Goal: Information Seeking & Learning: Learn about a topic

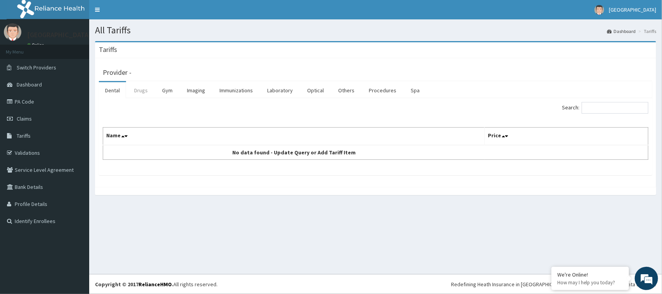
click at [144, 92] on link "Drugs" at bounding box center [141, 90] width 26 height 16
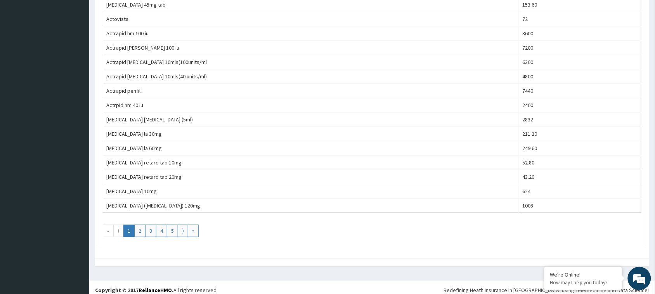
scroll to position [652, 0]
click at [138, 235] on link "2" at bounding box center [139, 229] width 11 height 12
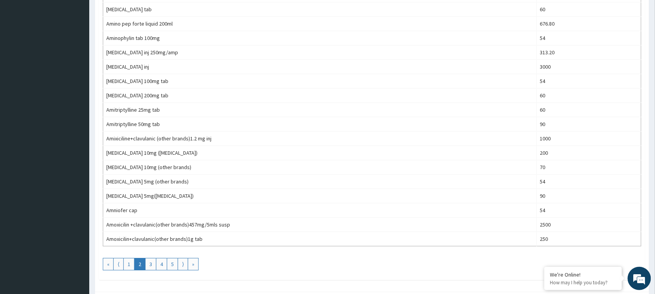
scroll to position [620, 0]
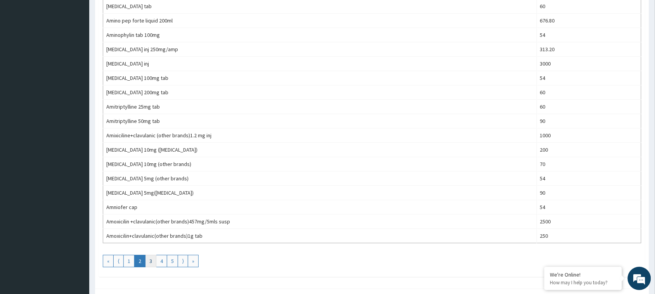
click at [150, 267] on link "3" at bounding box center [150, 261] width 11 height 12
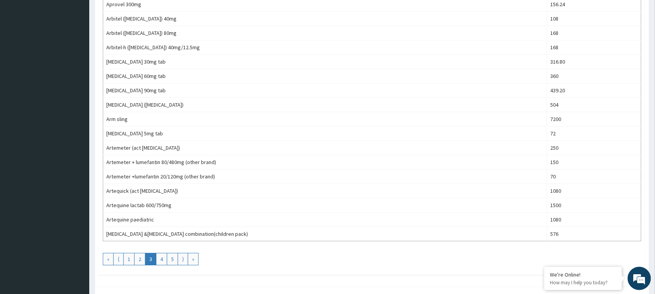
scroll to position [627, 0]
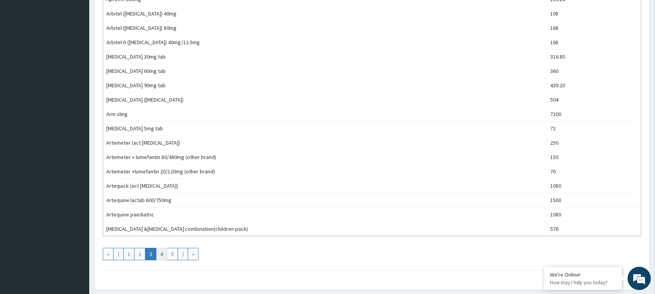
click at [163, 257] on link "4" at bounding box center [161, 254] width 11 height 12
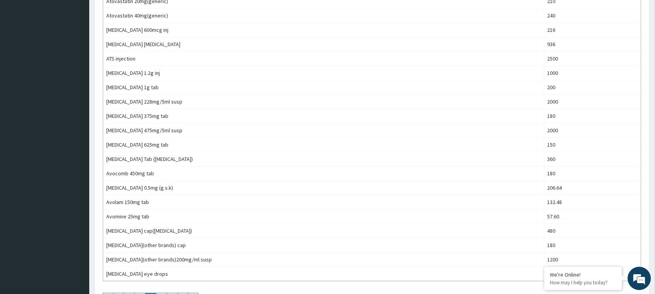
scroll to position [660, 0]
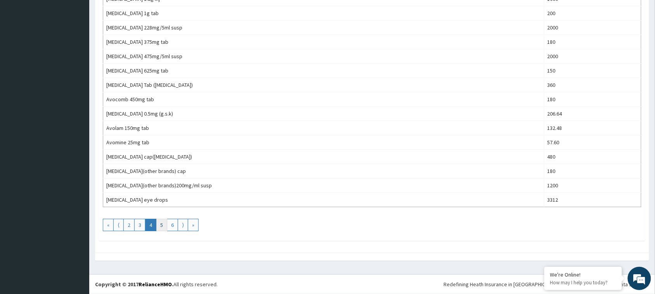
click at [161, 226] on link "5" at bounding box center [161, 225] width 11 height 12
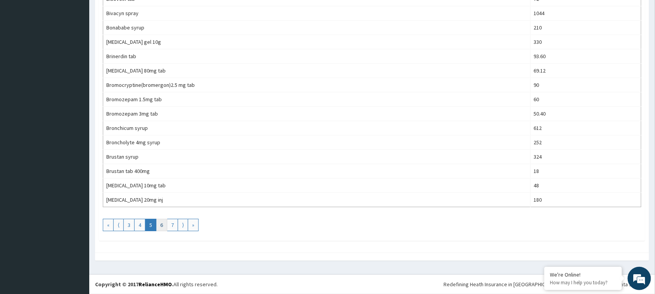
click at [162, 226] on link "6" at bounding box center [161, 225] width 11 height 12
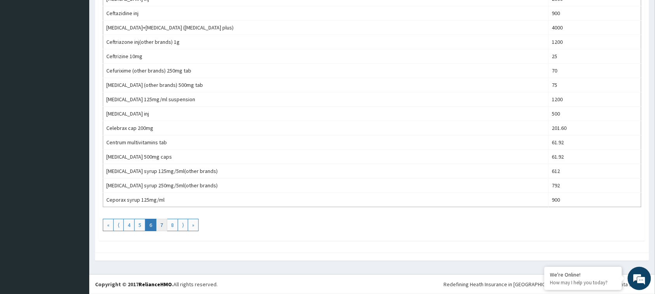
click at [159, 227] on link "7" at bounding box center [161, 225] width 11 height 12
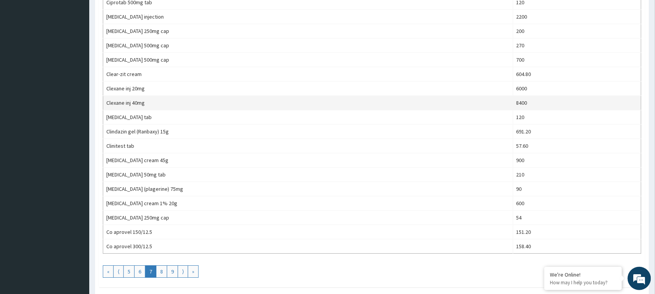
scroll to position [612, 0]
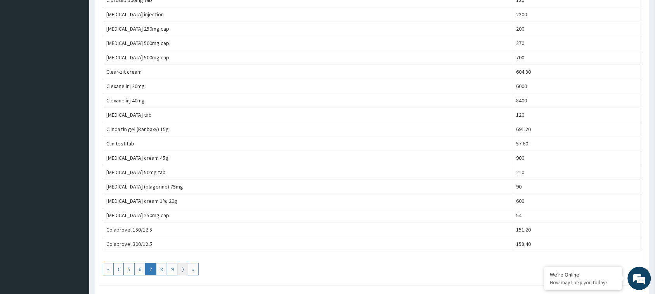
click at [181, 274] on link "⟩" at bounding box center [183, 269] width 10 height 12
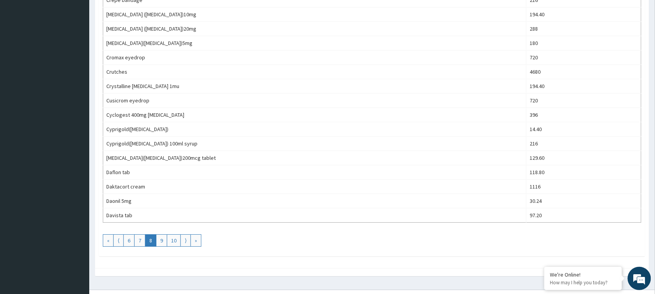
scroll to position [660, 0]
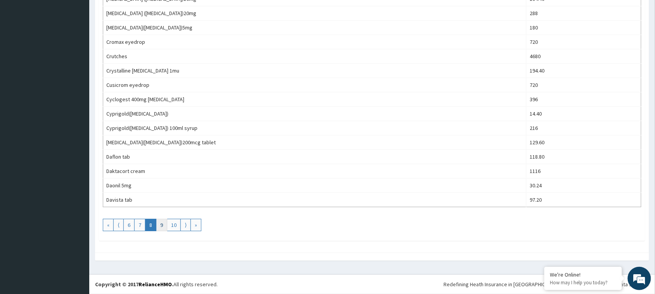
click at [161, 226] on link "9" at bounding box center [161, 225] width 11 height 12
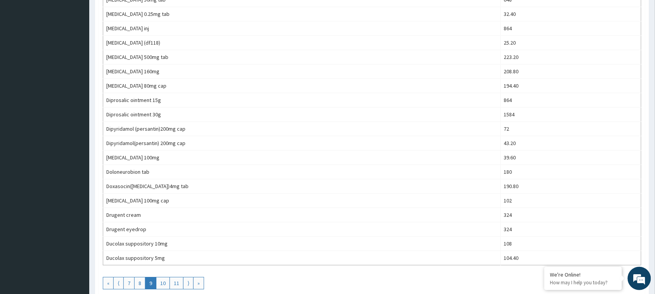
scroll to position [624, 0]
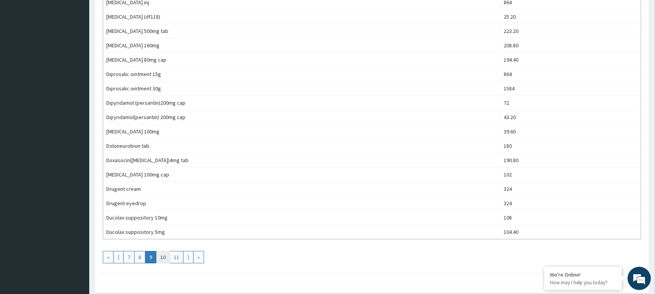
click at [160, 261] on link "10" at bounding box center [163, 257] width 14 height 12
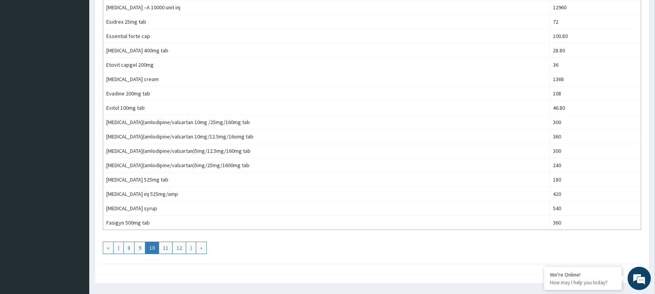
scroll to position [659, 0]
